Goal: Register for event/course

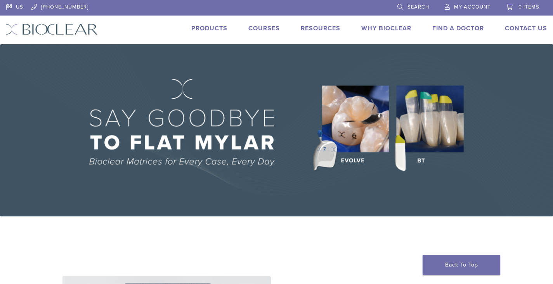
click at [258, 29] on link "Courses" at bounding box center [263, 28] width 31 height 8
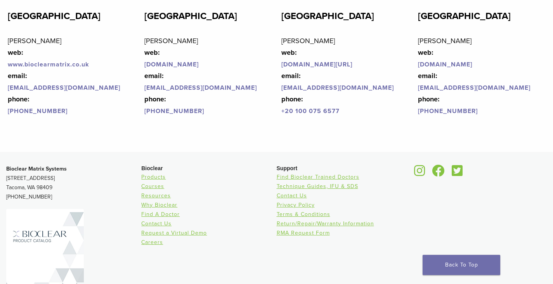
scroll to position [1900, 0]
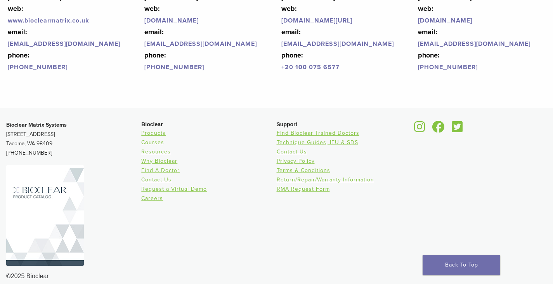
click at [152, 139] on link "Courses" at bounding box center [152, 142] width 23 height 7
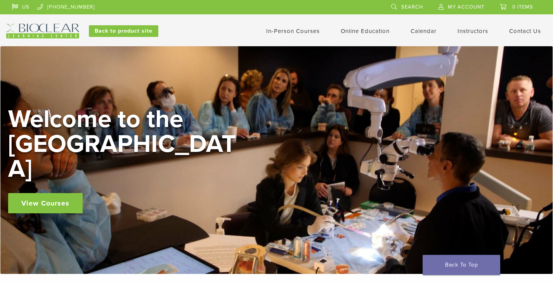
click at [28, 193] on link "View Courses" at bounding box center [45, 203] width 75 height 20
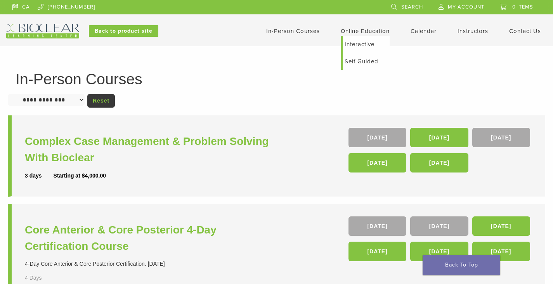
click at [358, 40] on link "Interactive" at bounding box center [366, 44] width 47 height 17
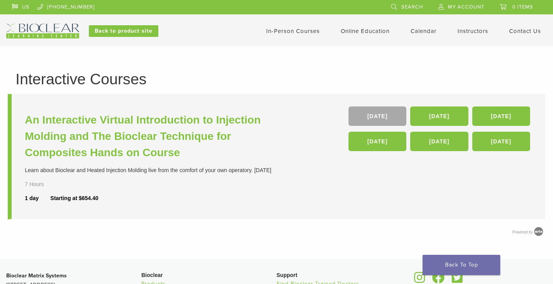
scroll to position [39, 0]
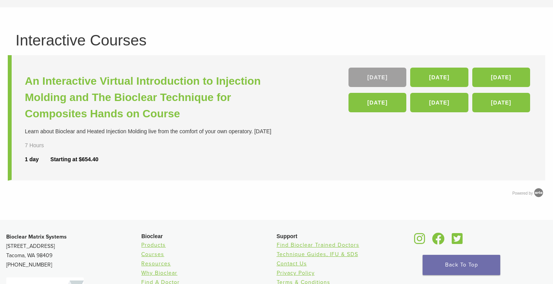
click at [382, 76] on link "19 Sep" at bounding box center [378, 77] width 58 height 19
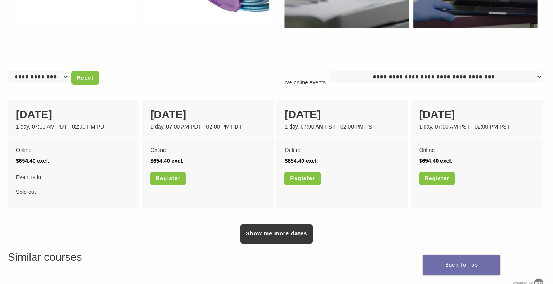
scroll to position [582, 0]
